Goal: Information Seeking & Learning: Check status

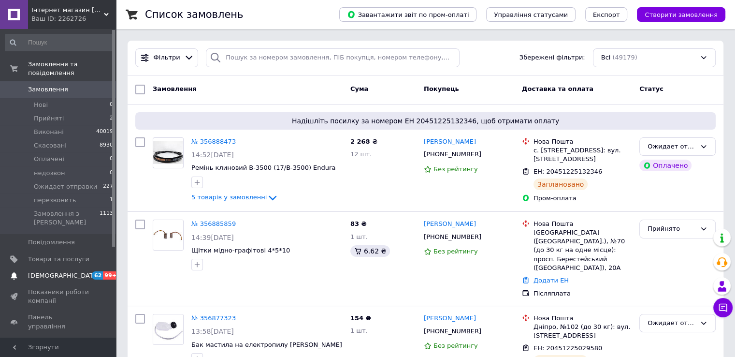
click at [55, 271] on span "[DEMOGRAPHIC_DATA]" at bounding box center [64, 275] width 72 height 9
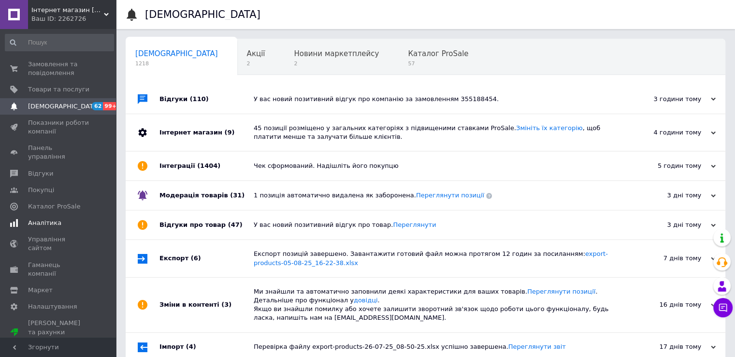
click at [38, 219] on span "Аналітика" at bounding box center [44, 223] width 33 height 9
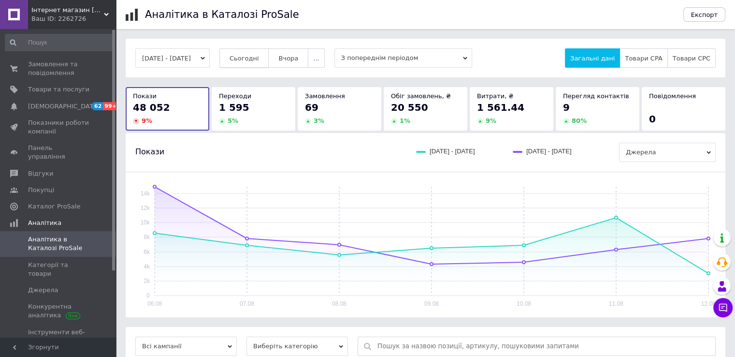
click at [254, 55] on span "Сьогодні" at bounding box center [244, 58] width 29 height 7
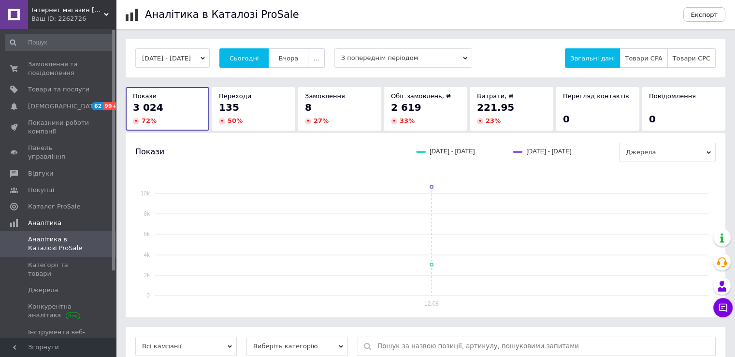
click at [298, 60] on span "Вчора" at bounding box center [289, 58] width 20 height 7
